Goal: Check status

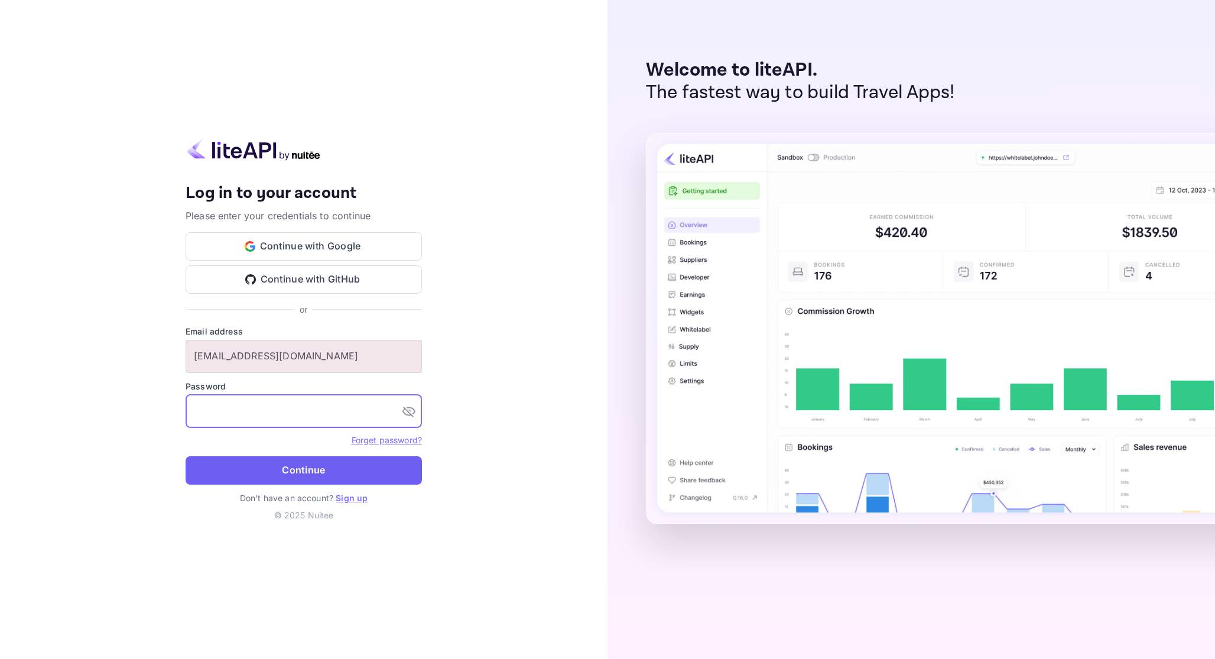
click at [289, 471] on button "Continue" at bounding box center [303, 470] width 236 height 28
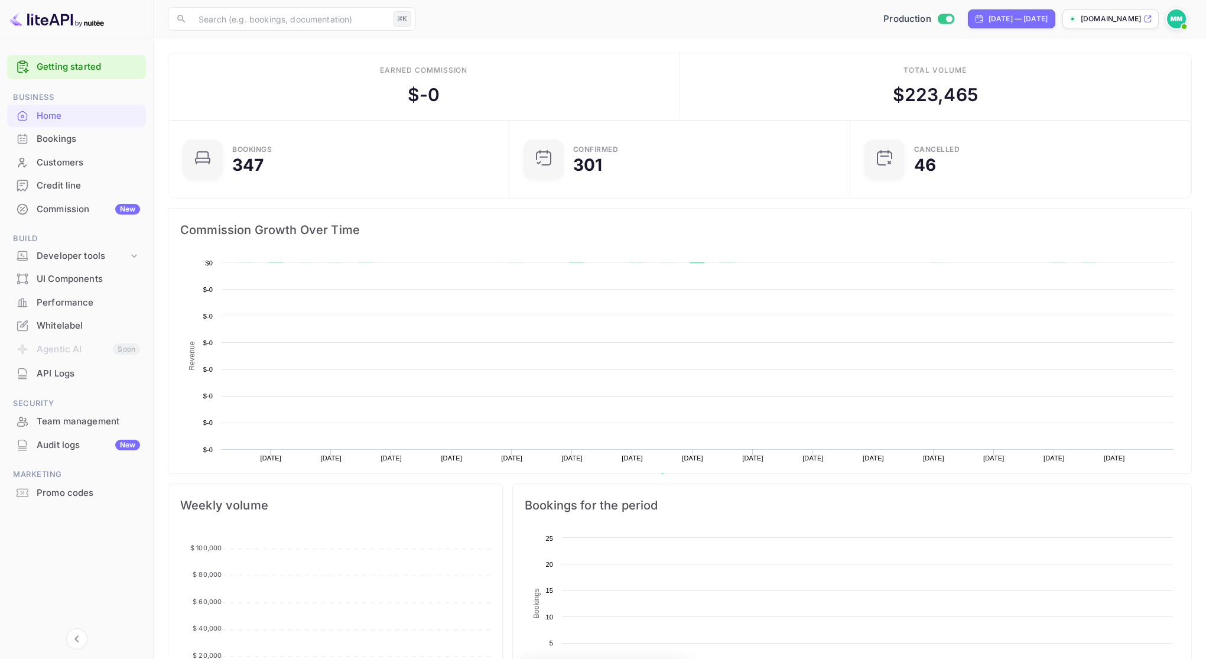
scroll to position [9, 9]
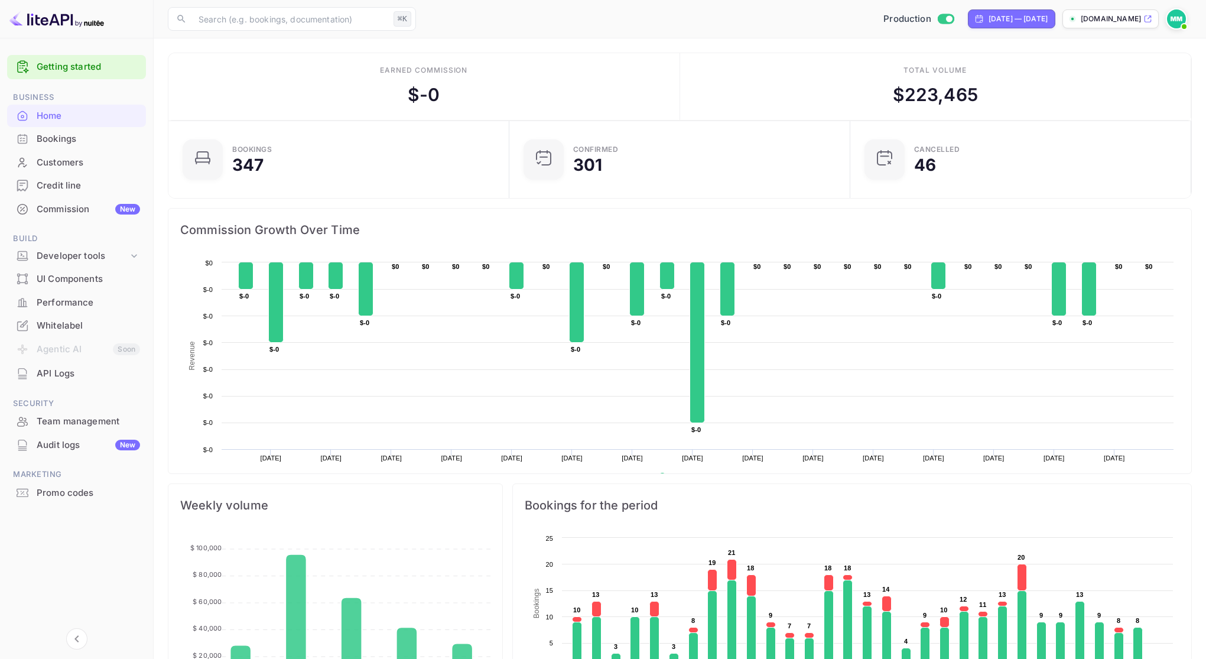
click at [925, 84] on div "$ 223,465" at bounding box center [935, 95] width 85 height 27
click at [1031, 21] on div "[DATE] — [DATE]" at bounding box center [1017, 19] width 59 height 11
select select "8"
select select "2025"
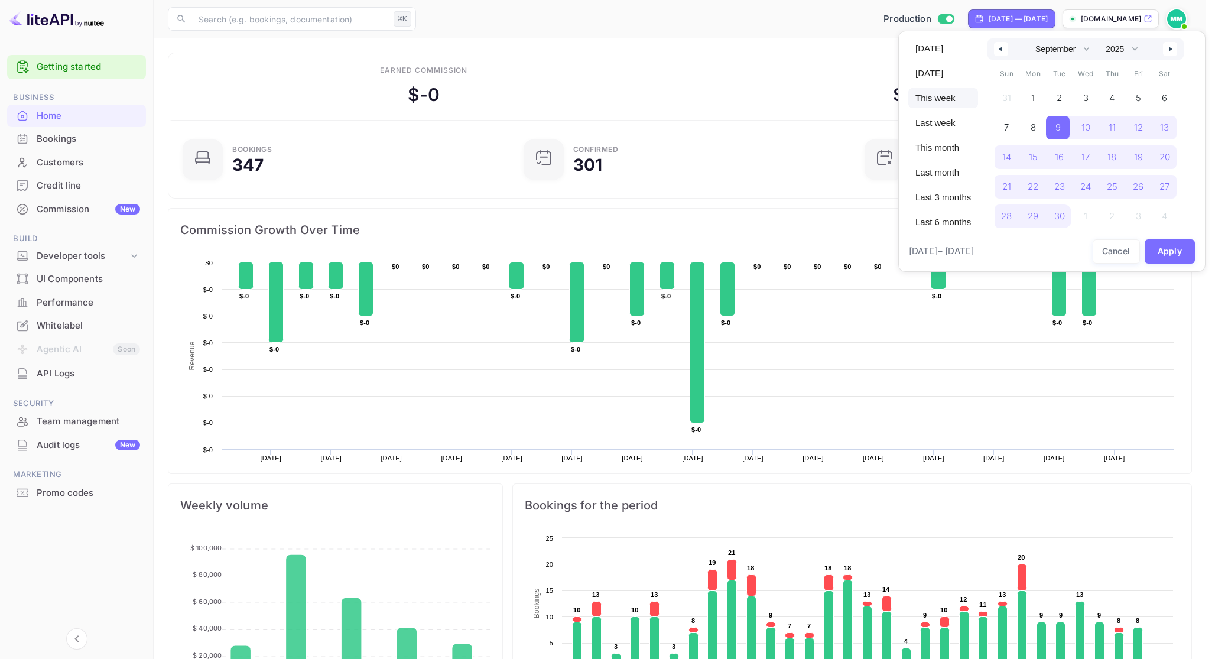
click at [947, 102] on span "This week" at bounding box center [943, 98] width 70 height 20
select select "9"
